Goal: Task Accomplishment & Management: Manage account settings

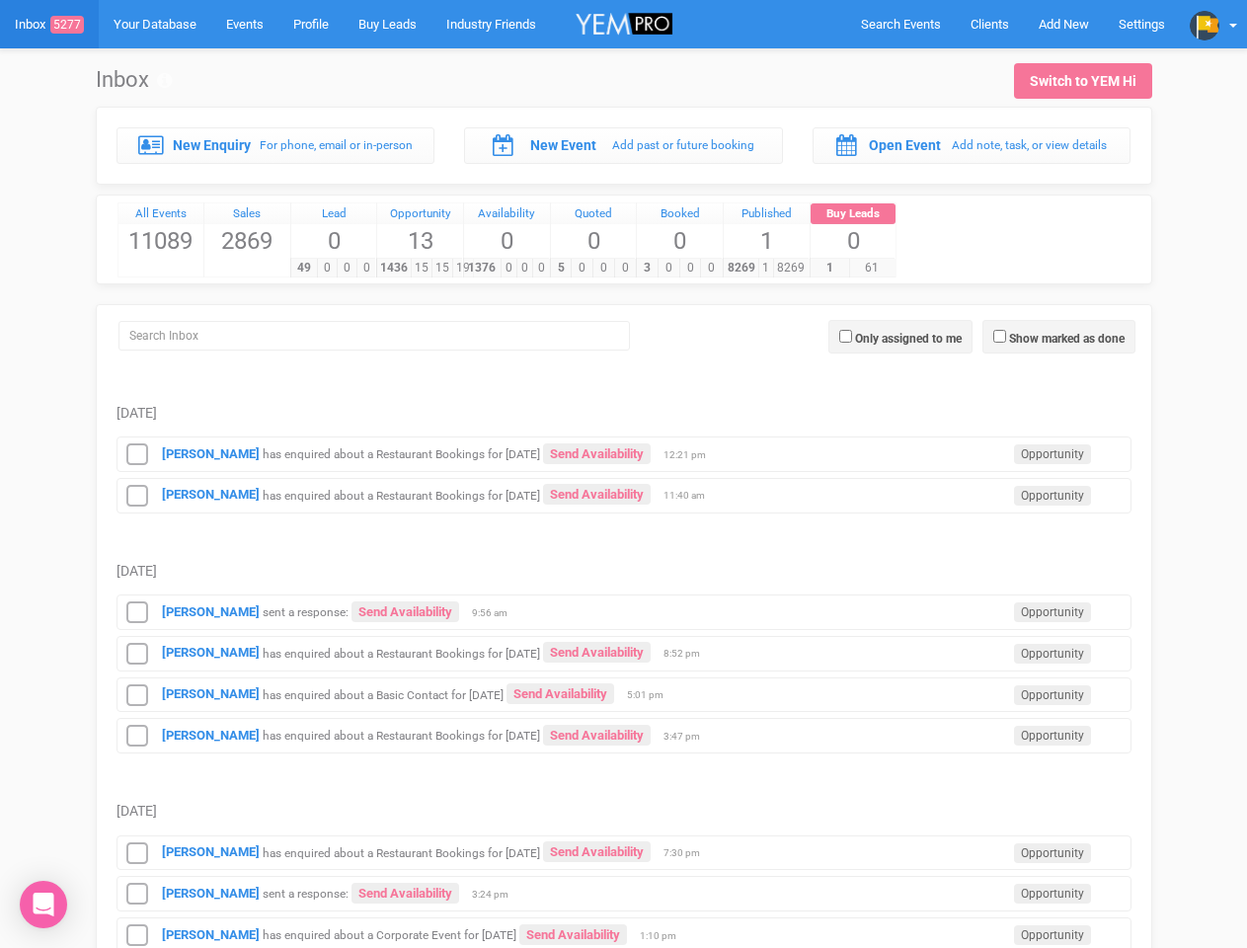
click at [623, 474] on td "Dominique Gough has enquired about a Restaurant Bookings for 29th August 2025 S…" at bounding box center [623, 492] width 1015 height 41
click at [900, 24] on span "Search Events" at bounding box center [901, 24] width 80 height 15
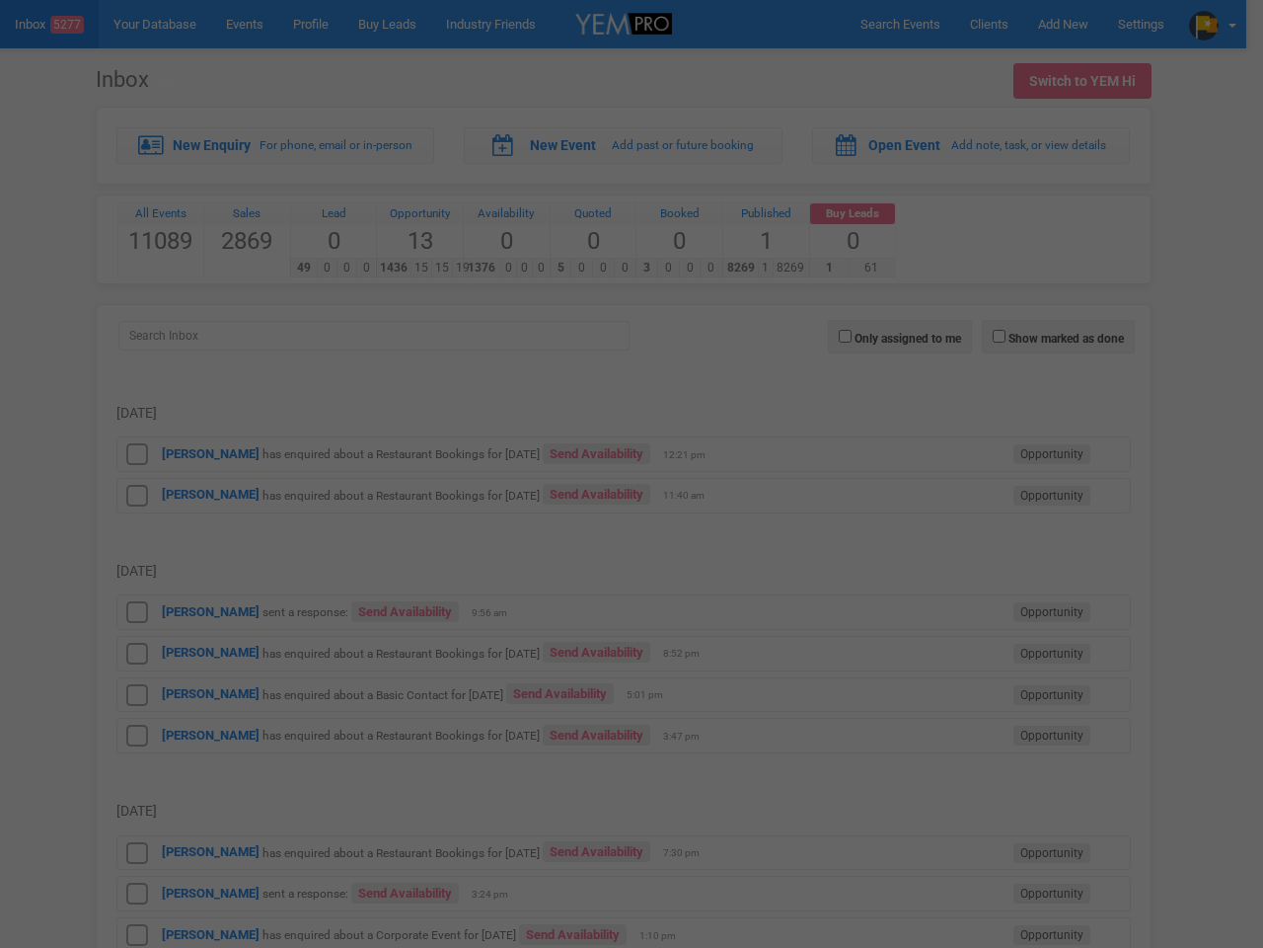
click at [1063, 24] on div at bounding box center [631, 474] width 1263 height 948
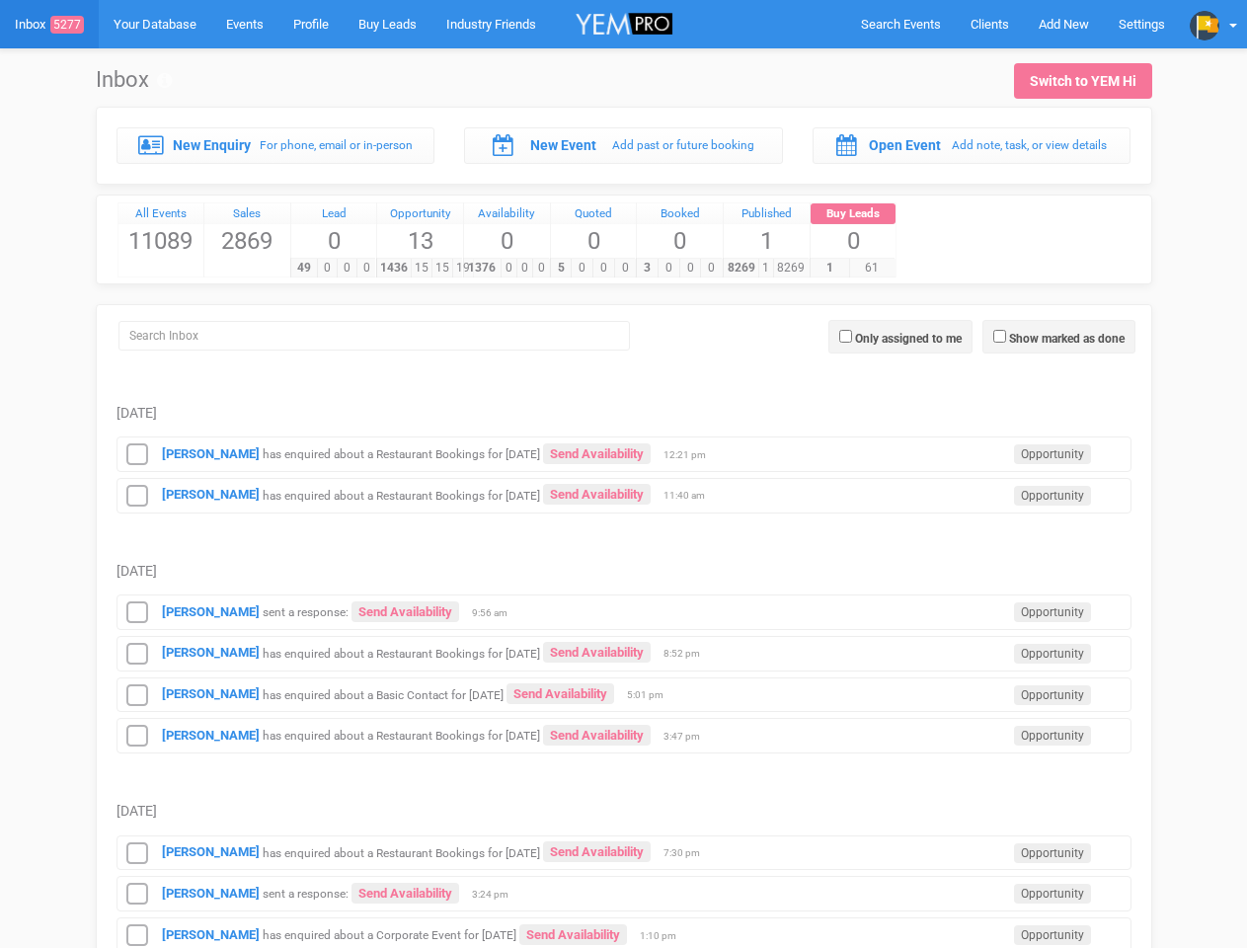
click at [1058, 337] on label "Show marked as done" at bounding box center [1066, 339] width 115 height 18
click at [1006, 337] on input "Show marked as done" at bounding box center [999, 336] width 13 height 13
checkbox input "true"
